Goal: Find specific page/section

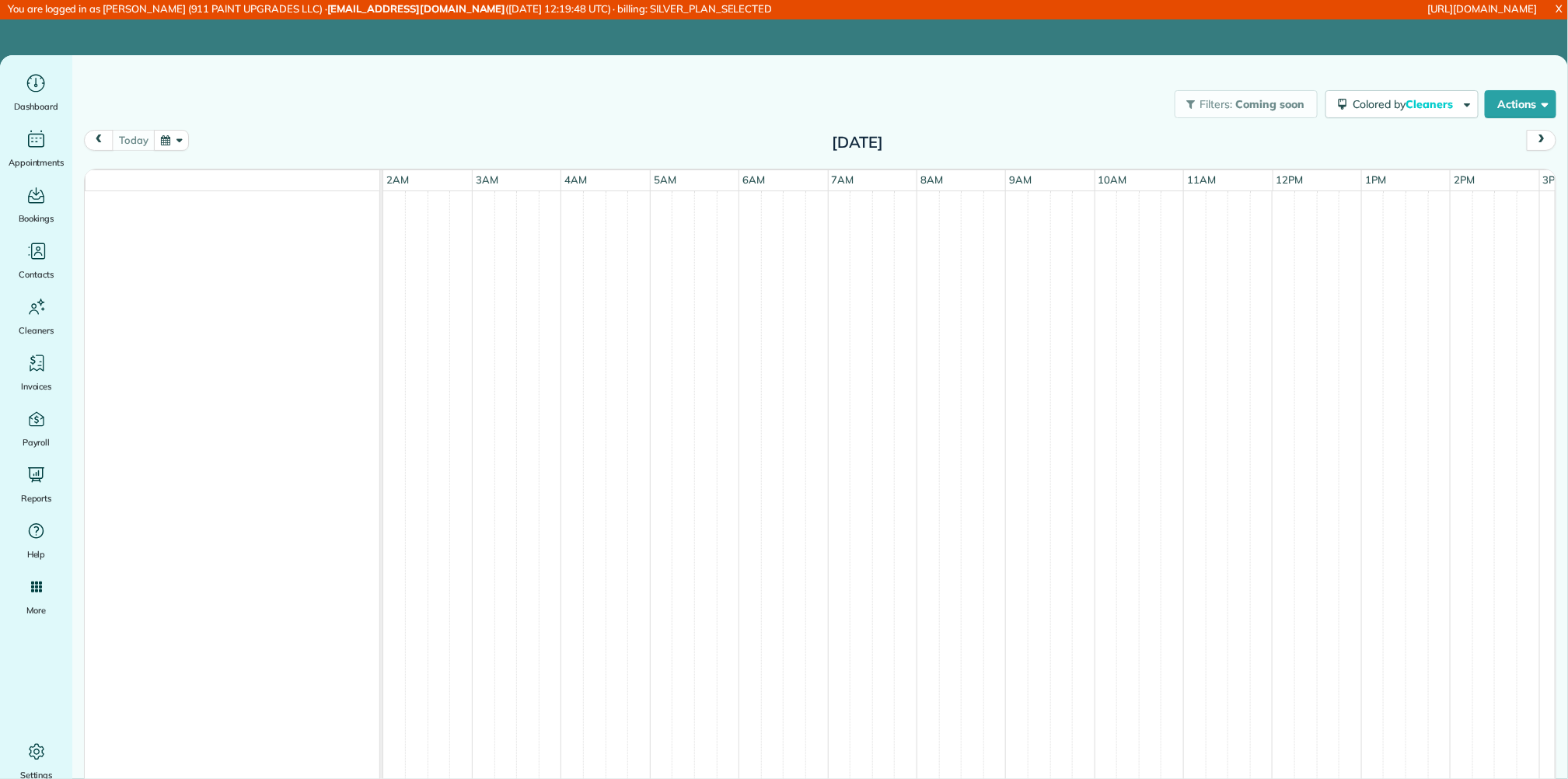
scroll to position [0, 249]
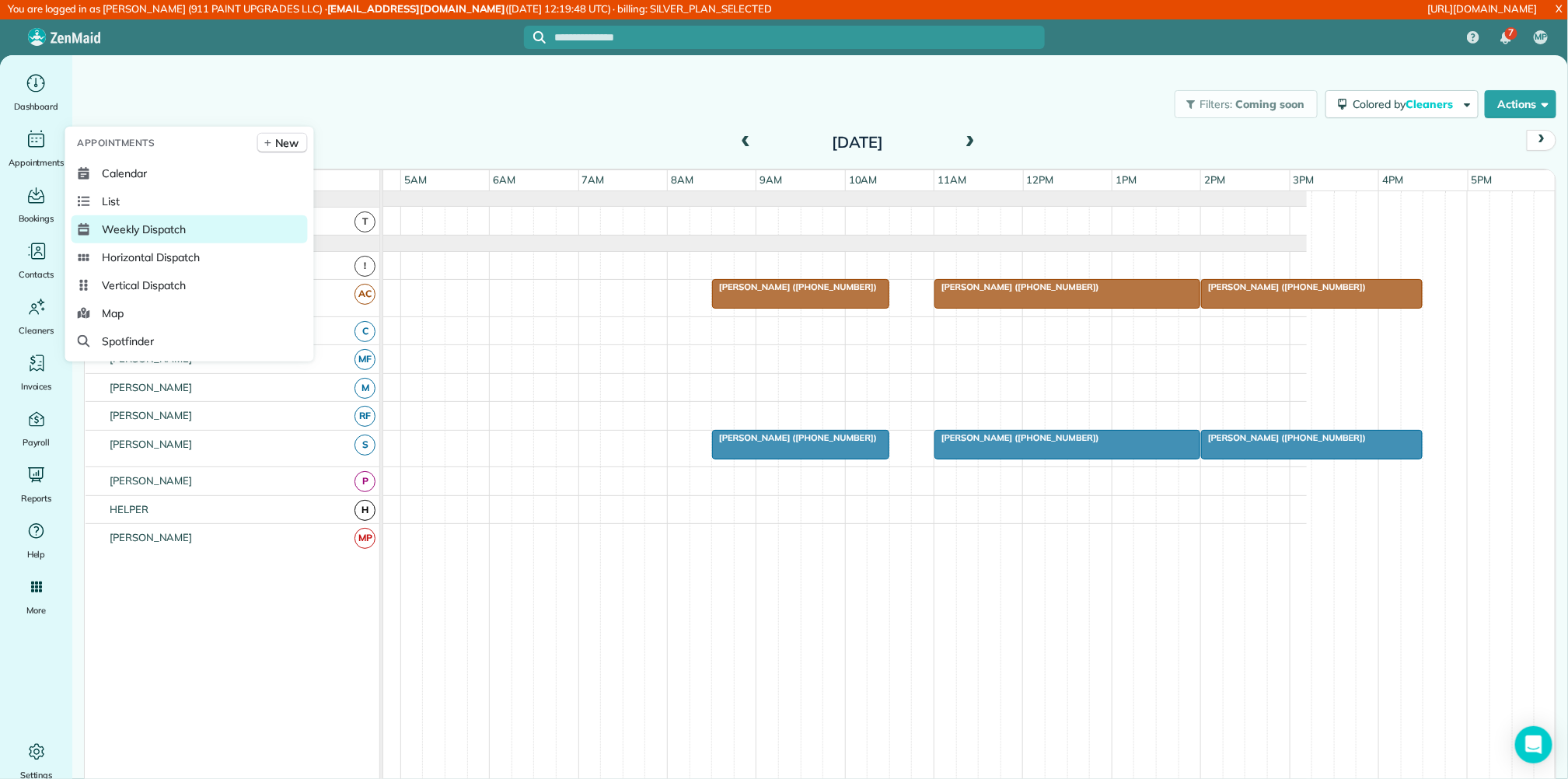
click at [125, 229] on span "Weekly Dispatch" at bounding box center [144, 230] width 83 height 16
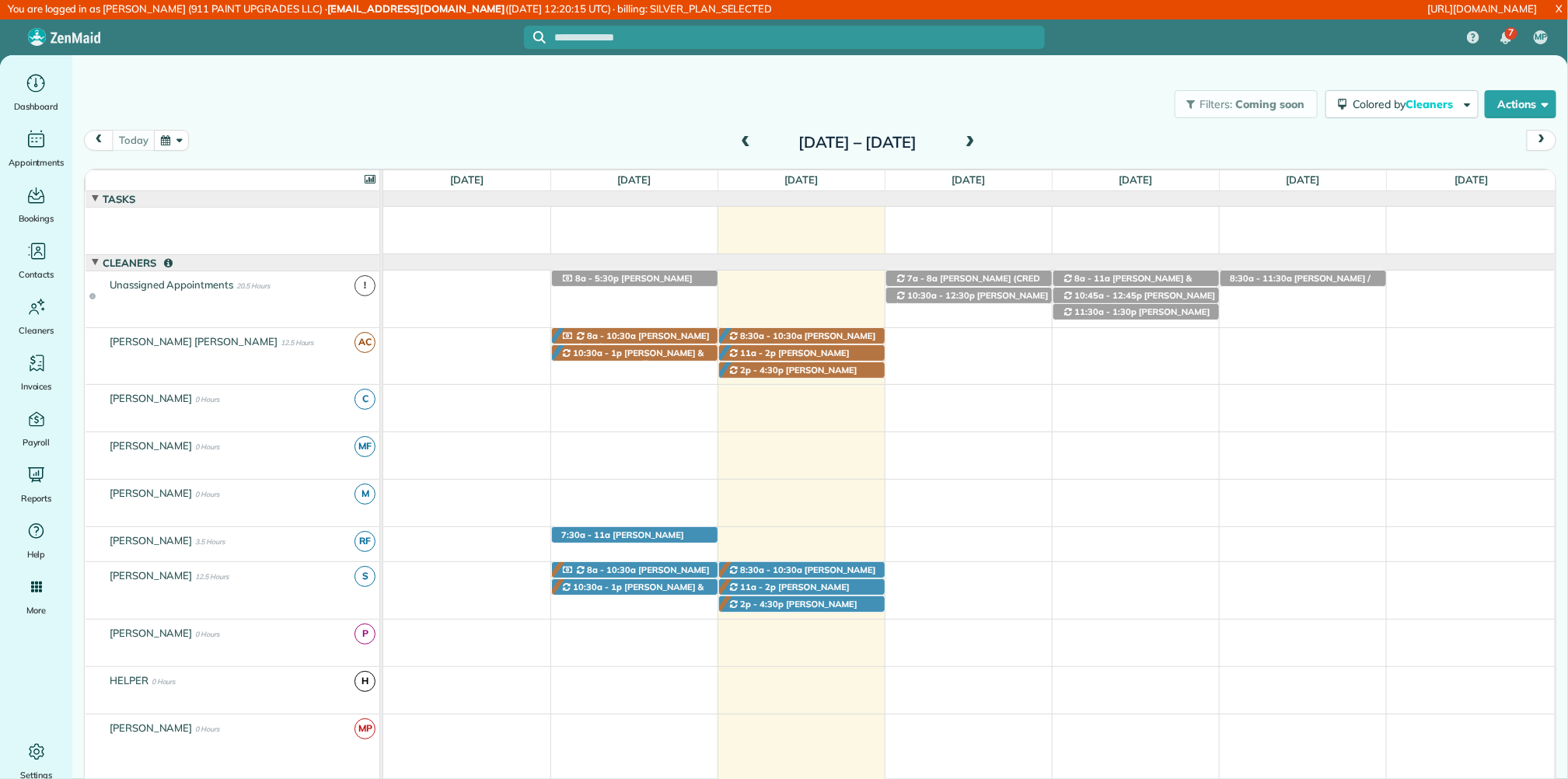
click at [737, 143] on span at bounding box center [746, 143] width 17 height 14
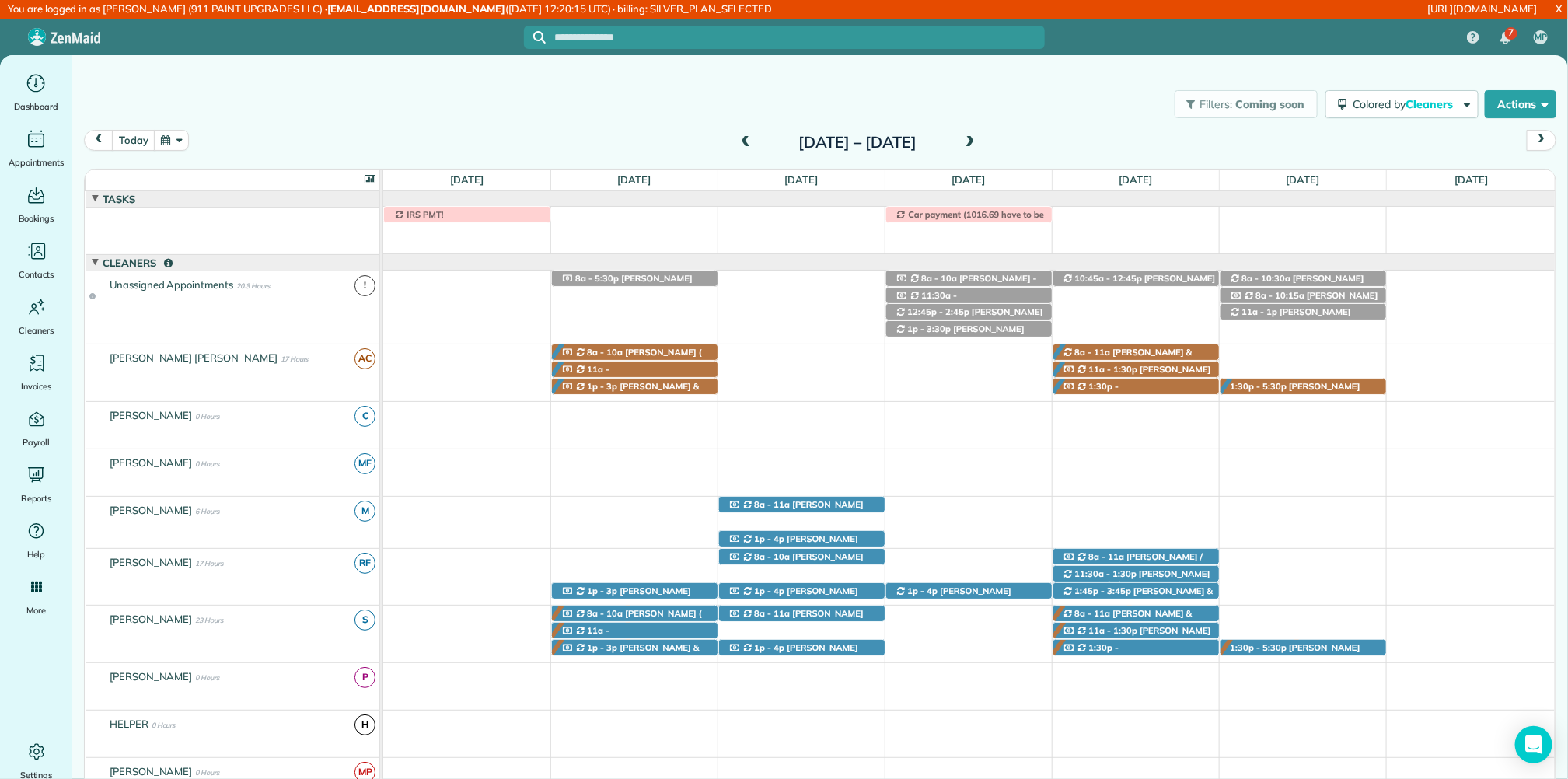
click at [978, 145] on span at bounding box center [970, 143] width 17 height 14
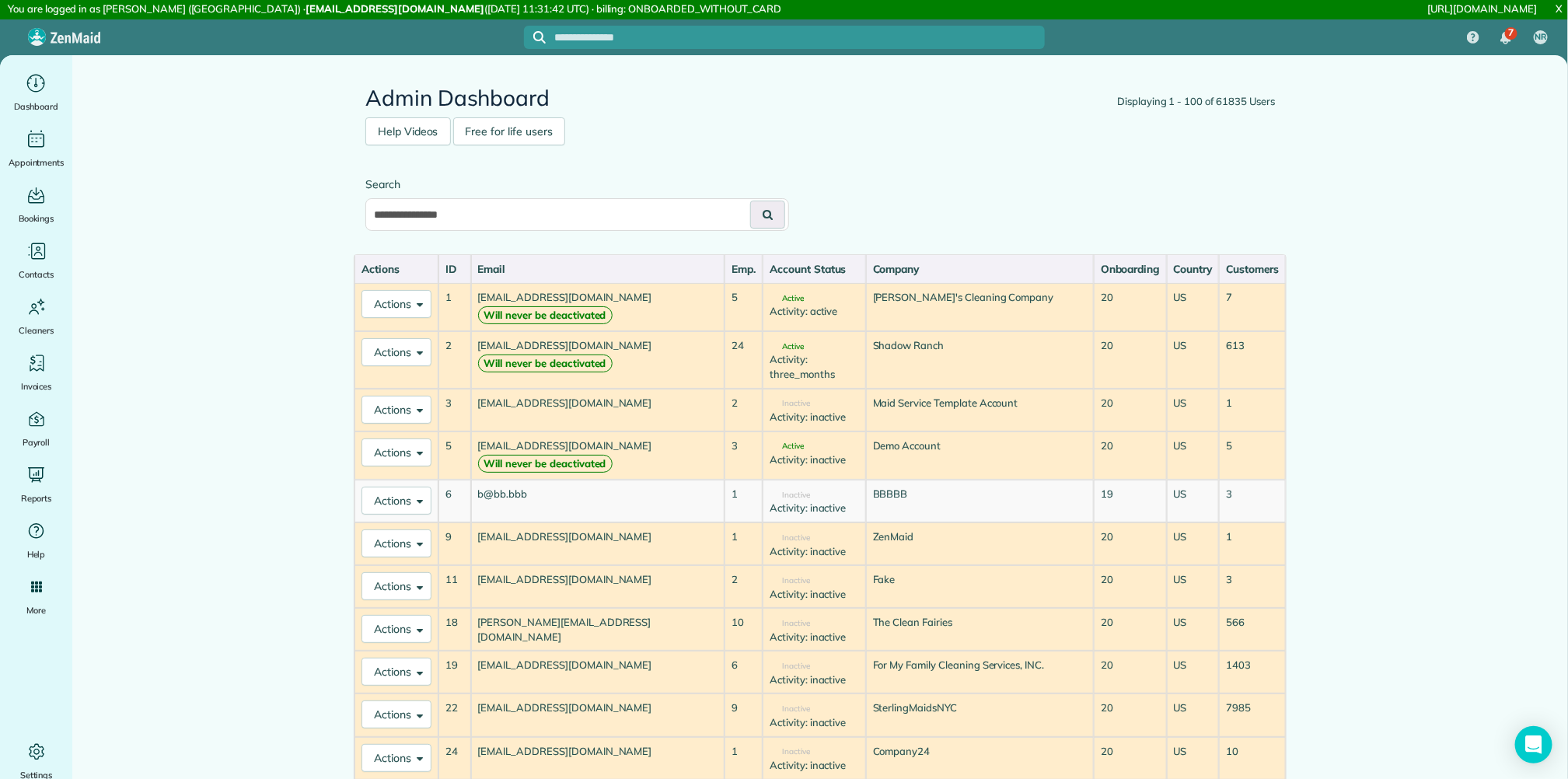
type input "**********"
click at [750, 201] on button at bounding box center [768, 215] width 35 height 28
